Goal: Complete application form

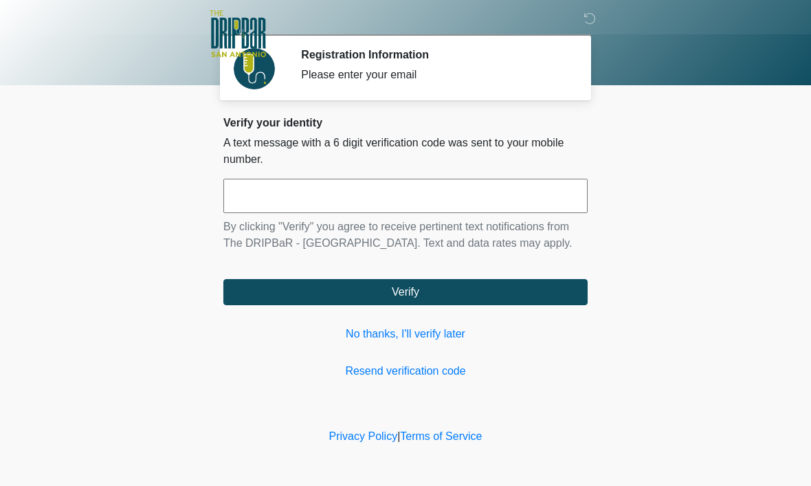
scroll to position [1, 0]
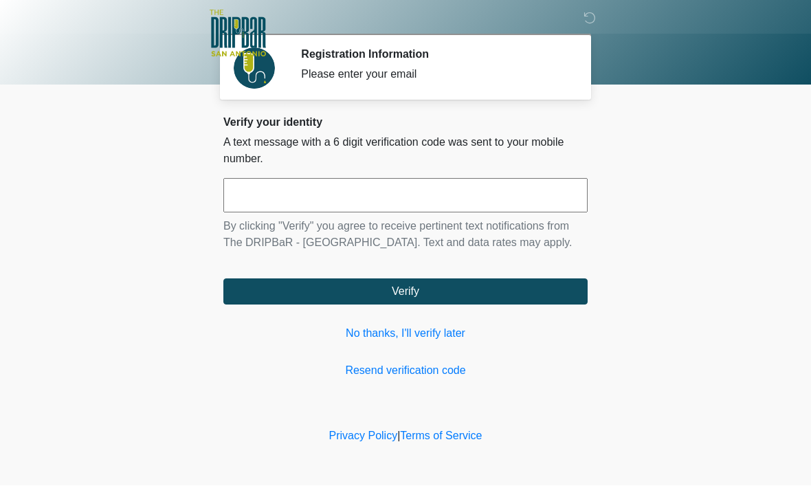
click at [481, 201] on input "text" at bounding box center [405, 196] width 364 height 34
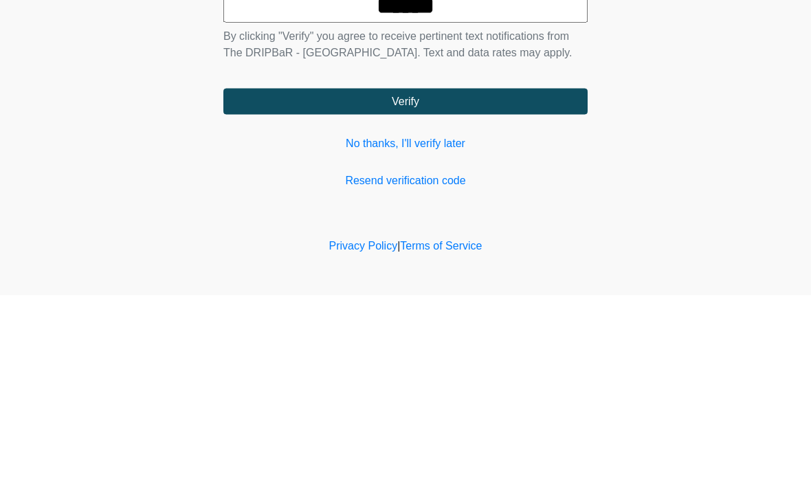
type input "******"
click at [443, 279] on button "Verify" at bounding box center [405, 292] width 364 height 26
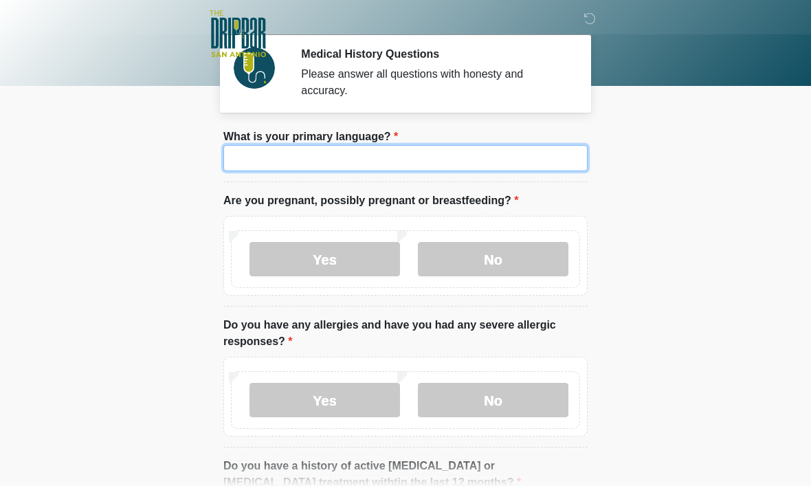
click at [460, 159] on input "What is your primary language?" at bounding box center [405, 158] width 364 height 26
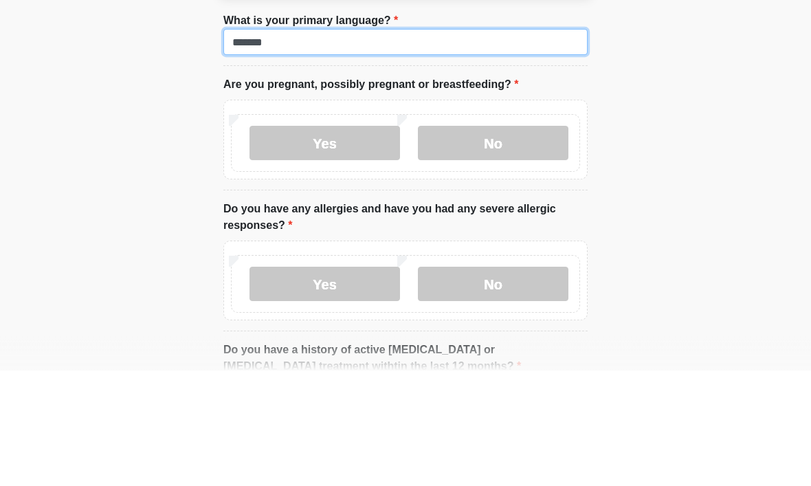
type input "*******"
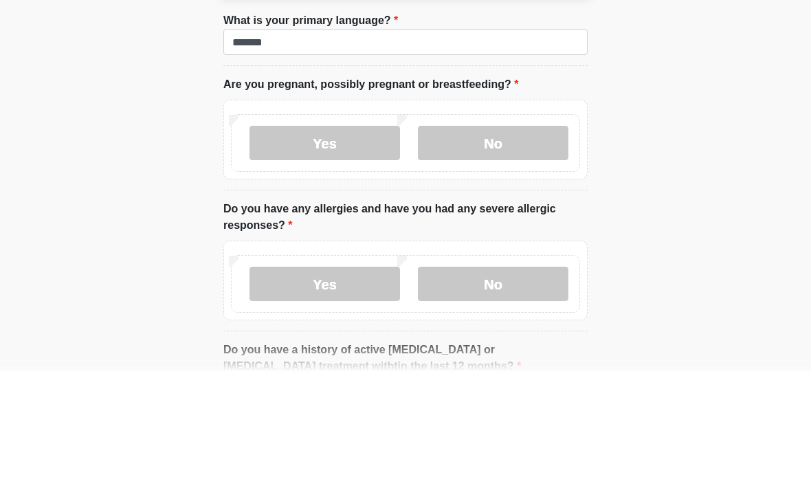
click at [518, 242] on label "No" at bounding box center [493, 259] width 151 height 34
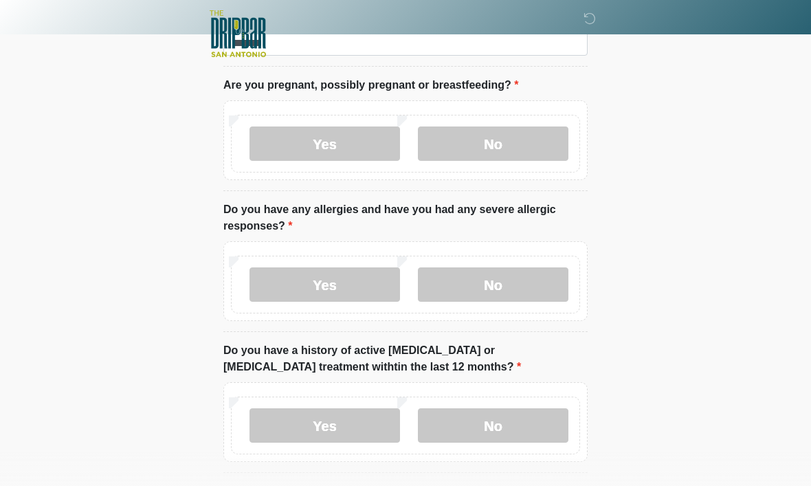
click at [511, 278] on label "No" at bounding box center [493, 284] width 151 height 34
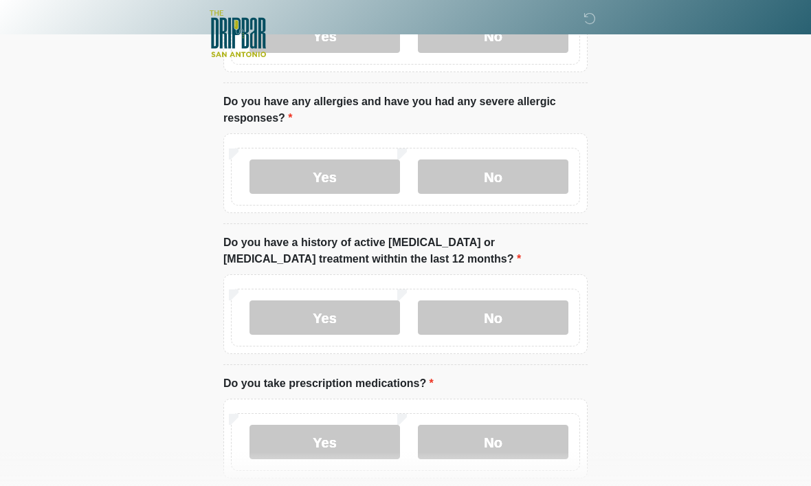
scroll to position [231, 0]
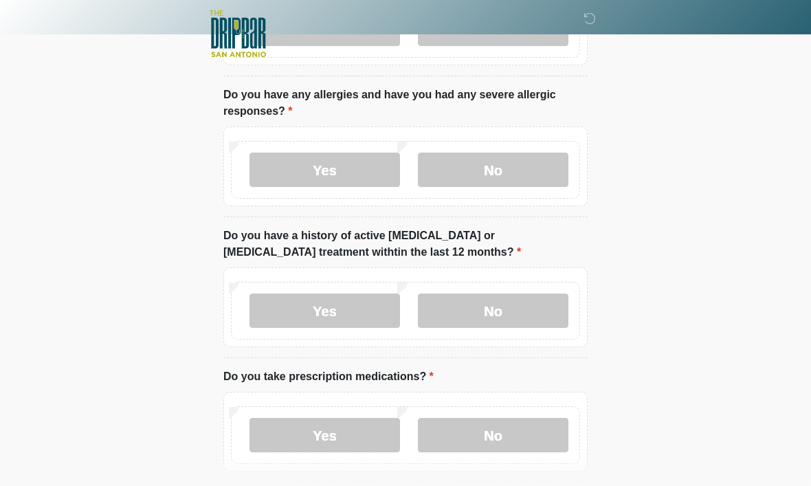
click at [528, 317] on label "No" at bounding box center [493, 311] width 151 height 34
click at [352, 429] on label "Yes" at bounding box center [325, 435] width 151 height 34
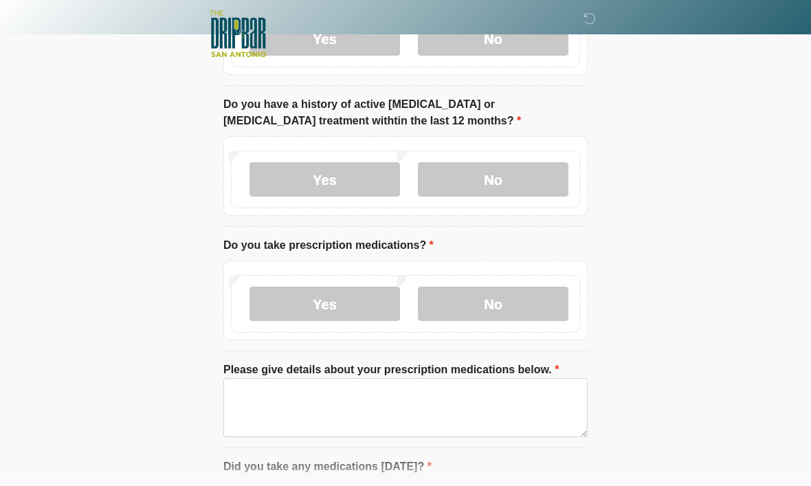
scroll to position [373, 0]
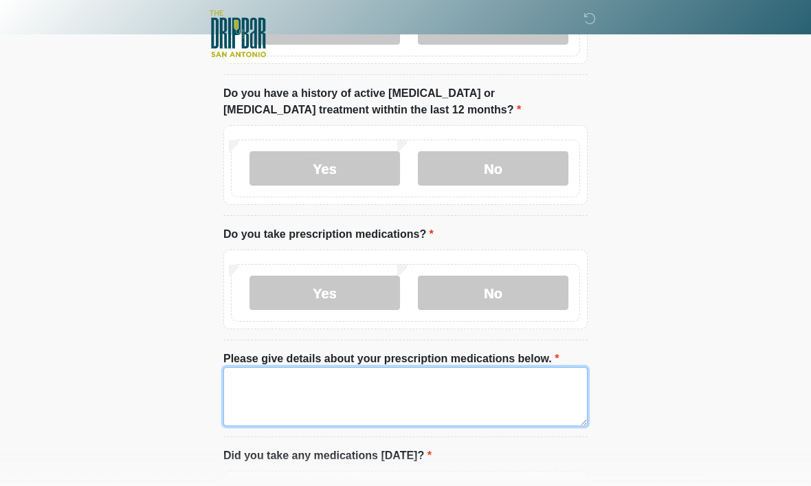
click at [415, 389] on textarea "Please give details about your prescription medications below." at bounding box center [405, 396] width 364 height 59
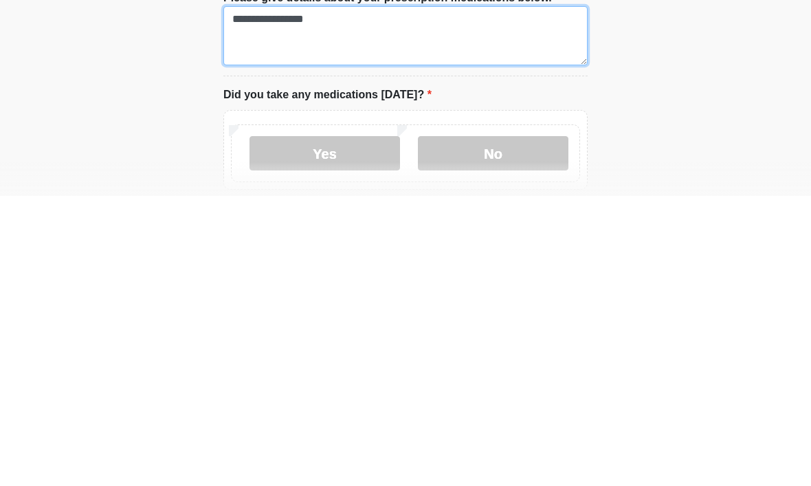
scroll to position [461, 0]
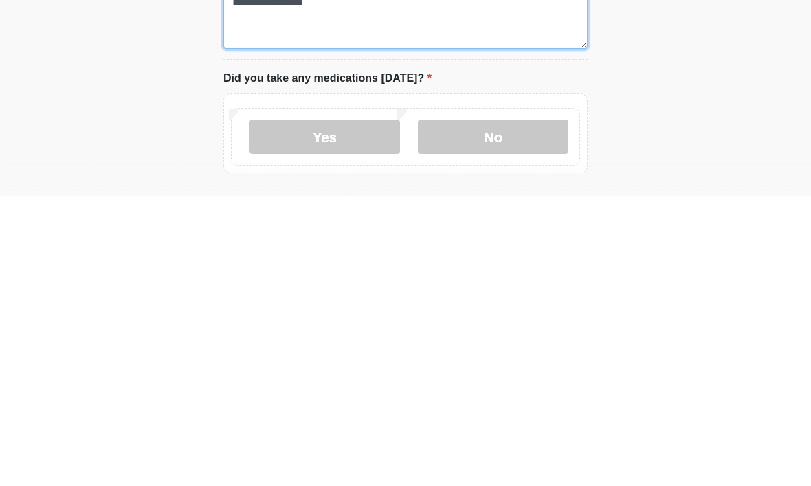
type textarea "**********"
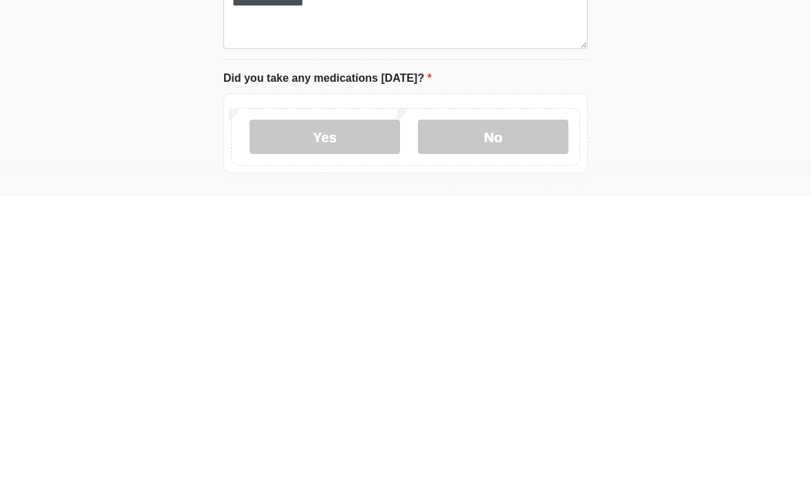
click at [371, 410] on label "Yes" at bounding box center [325, 427] width 151 height 34
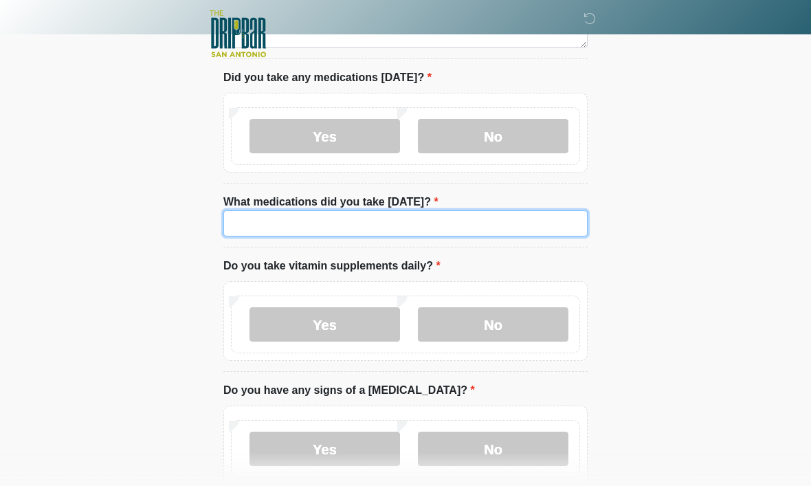
click at [493, 219] on input "What medications did you take [DATE]?" at bounding box center [405, 223] width 364 height 26
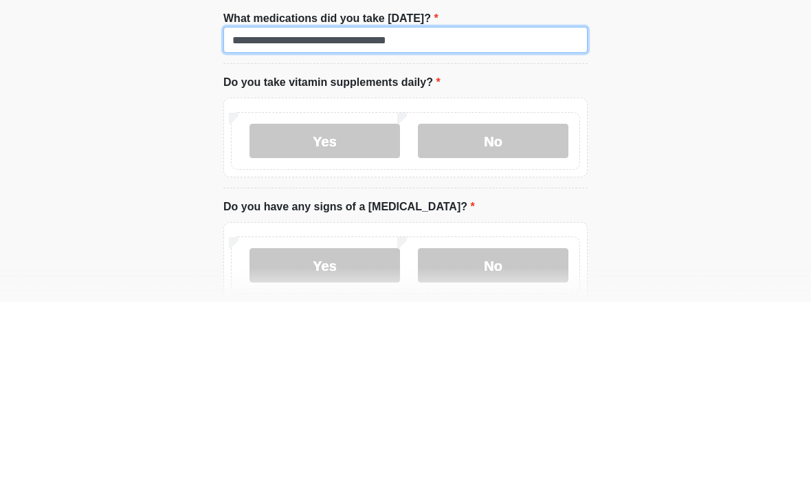
type input "**********"
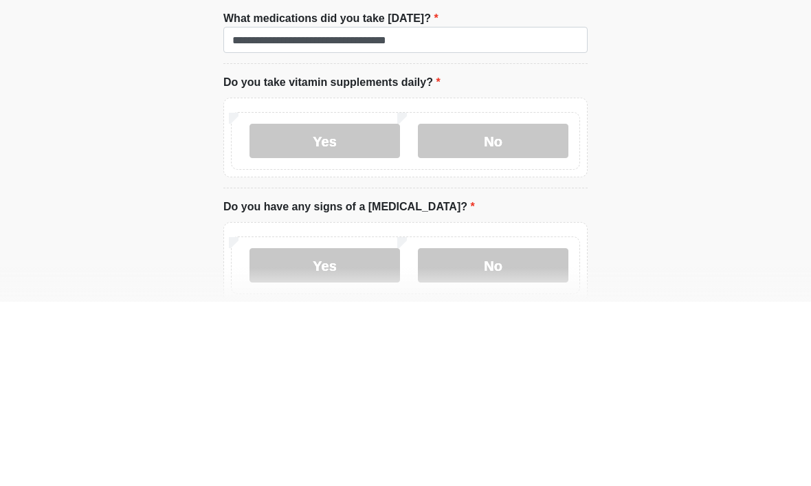
click at [368, 308] on label "Yes" at bounding box center [325, 325] width 151 height 34
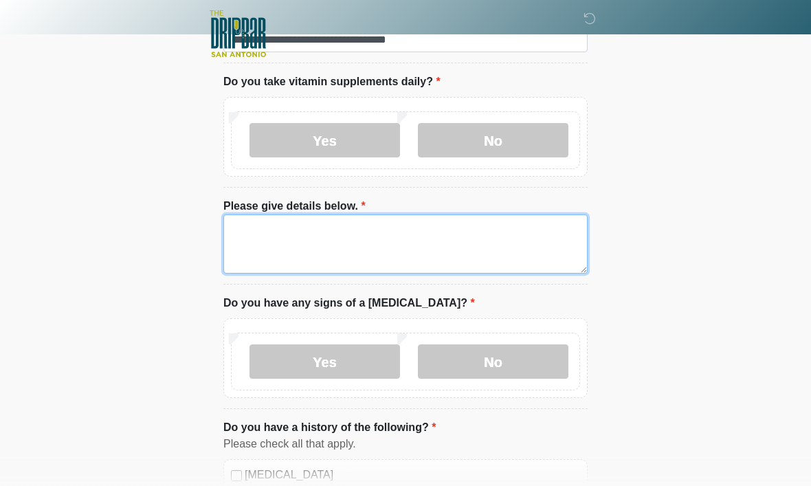
click at [425, 232] on textarea "Please give details below." at bounding box center [405, 243] width 364 height 59
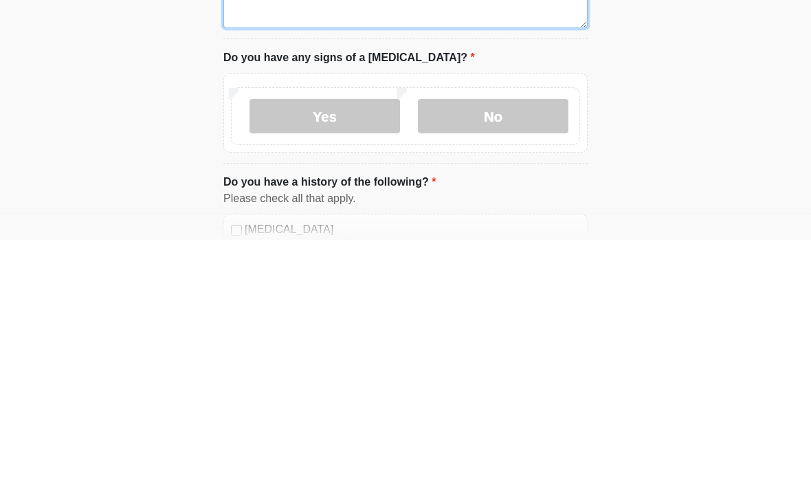
type textarea "**********"
click at [521, 345] on label "No" at bounding box center [493, 362] width 151 height 34
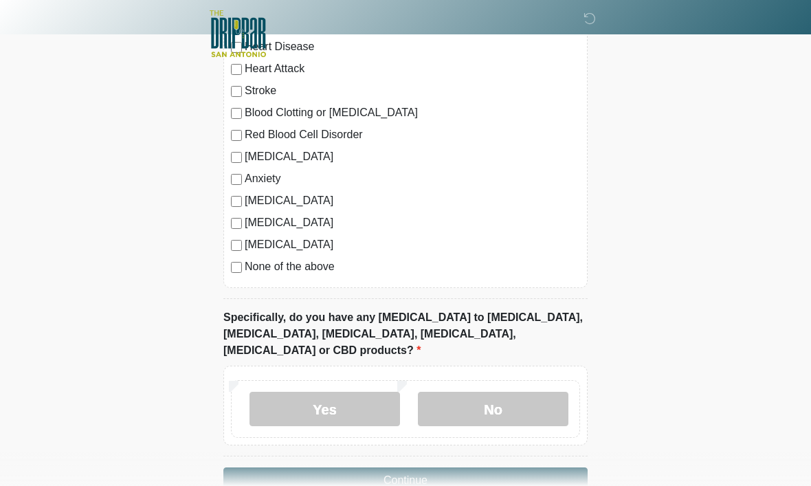
scroll to position [1401, 0]
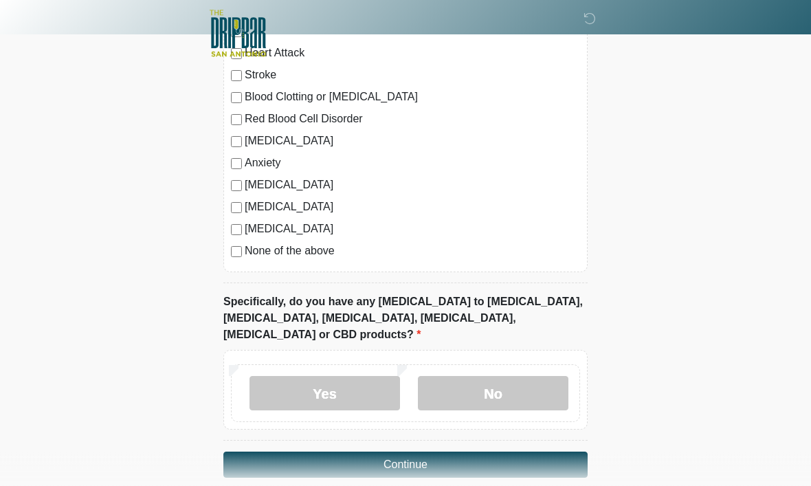
click at [509, 377] on label "No" at bounding box center [493, 394] width 151 height 34
click at [476, 452] on button "Continue" at bounding box center [405, 465] width 364 height 26
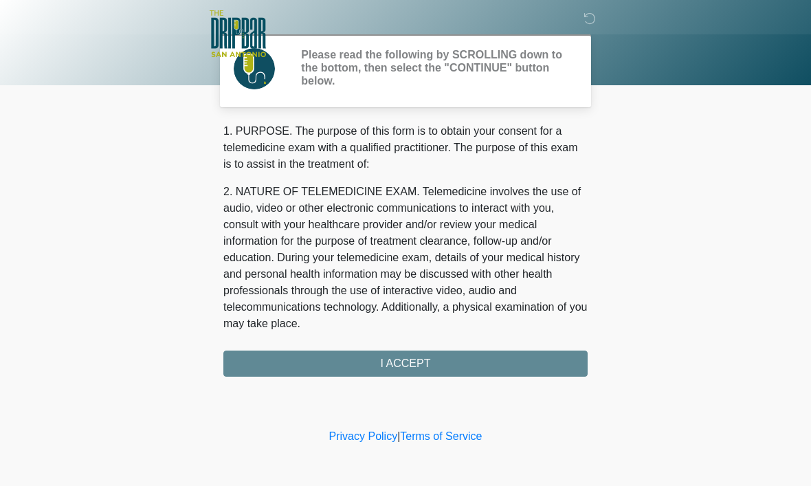
scroll to position [0, 0]
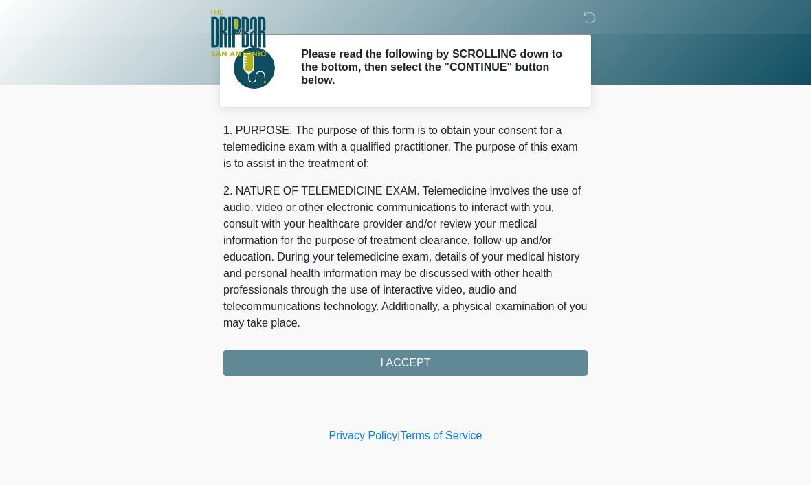
click at [441, 364] on div "1. PURPOSE. The purpose of this form is to obtain your consent for a telemedici…" at bounding box center [405, 250] width 364 height 254
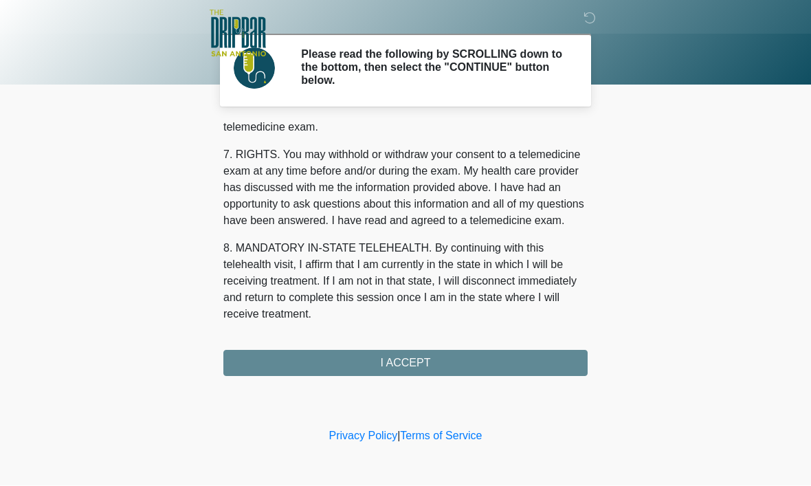
scroll to position [619, 0]
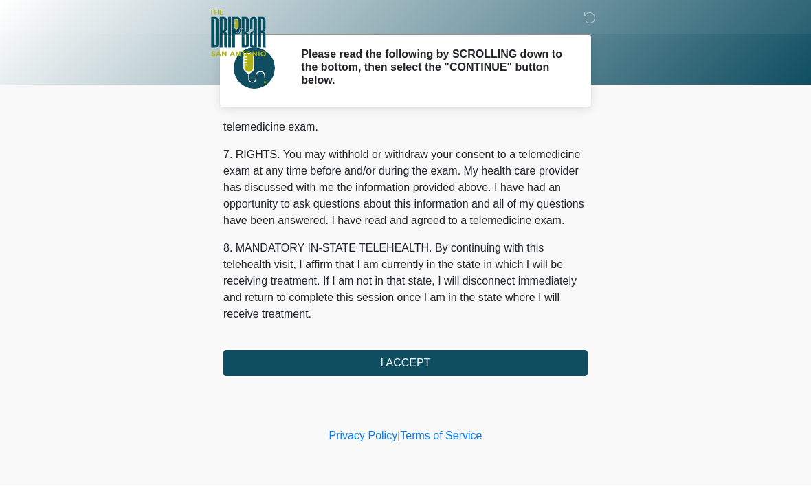
click at [414, 364] on button "I ACCEPT" at bounding box center [405, 364] width 364 height 26
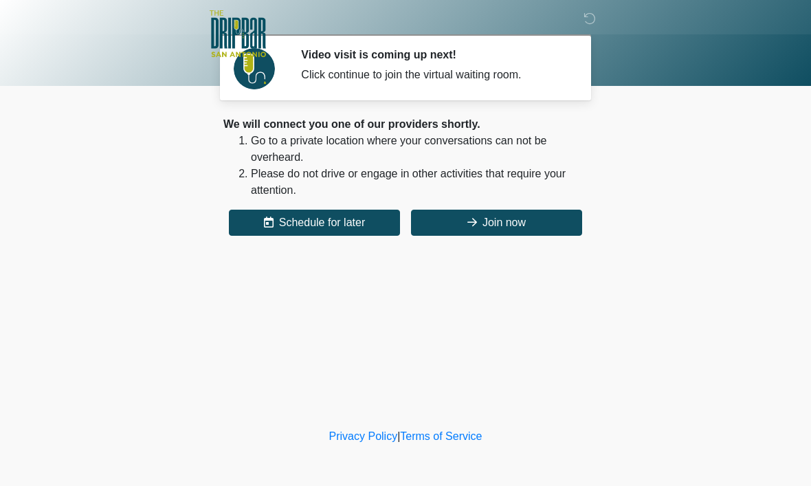
click at [492, 221] on button "Join now" at bounding box center [496, 223] width 171 height 26
